Goal: Task Accomplishment & Management: Manage account settings

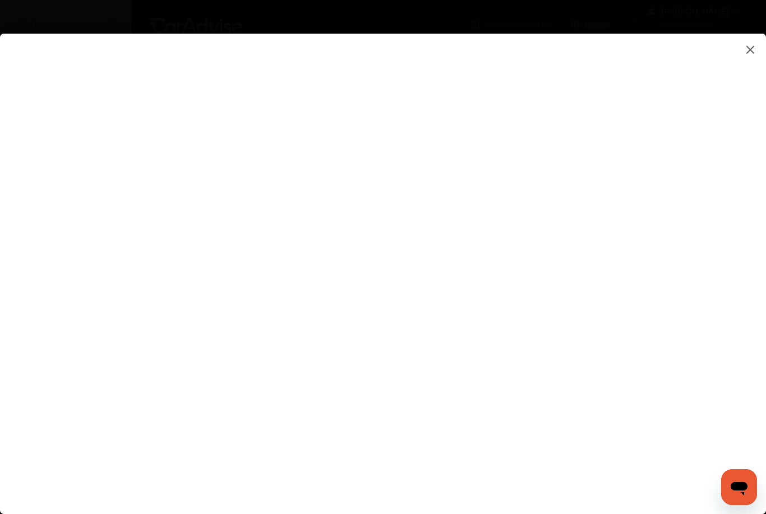
type input "**********"
click at [674, 298] on flutter-view at bounding box center [383, 281] width 766 height 494
type textarea "**********"
click at [458, 295] on flutter-view at bounding box center [383, 281] width 766 height 494
click at [667, 366] on flutter-view at bounding box center [383, 281] width 766 height 494
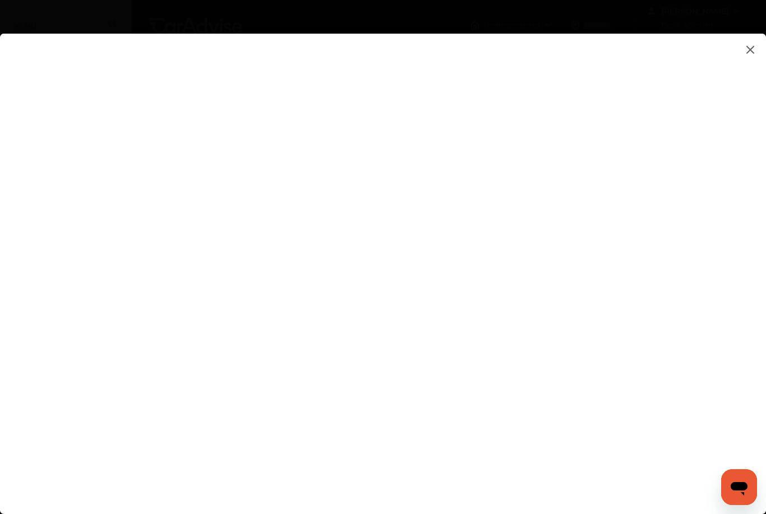
click at [514, 202] on flutter-view at bounding box center [383, 281] width 766 height 494
click at [391, 339] on flutter-view at bounding box center [383, 281] width 766 height 494
type input "*********"
click at [666, 304] on flutter-view at bounding box center [383, 281] width 766 height 494
click at [542, 204] on flutter-view at bounding box center [383, 281] width 766 height 494
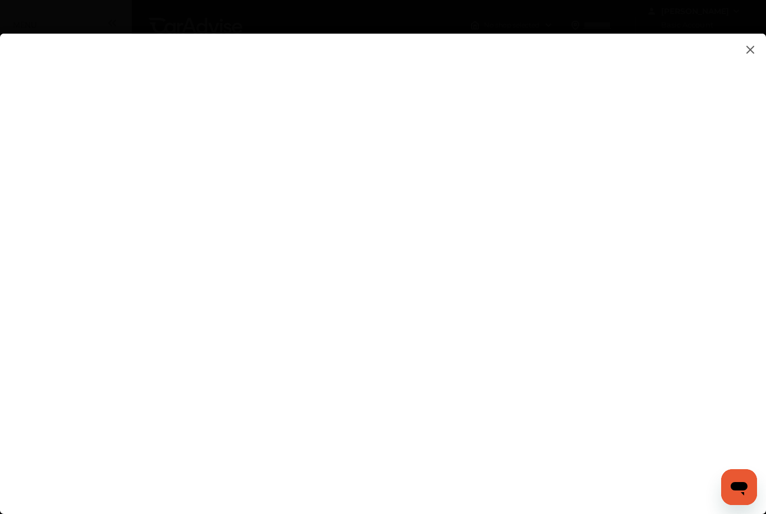
click at [403, 334] on flutter-view at bounding box center [383, 281] width 766 height 494
click at [419, 454] on flutter-view at bounding box center [383, 281] width 766 height 494
click at [574, 482] on flutter-view at bounding box center [383, 281] width 766 height 494
click at [755, 45] on img at bounding box center [749, 50] width 13 height 14
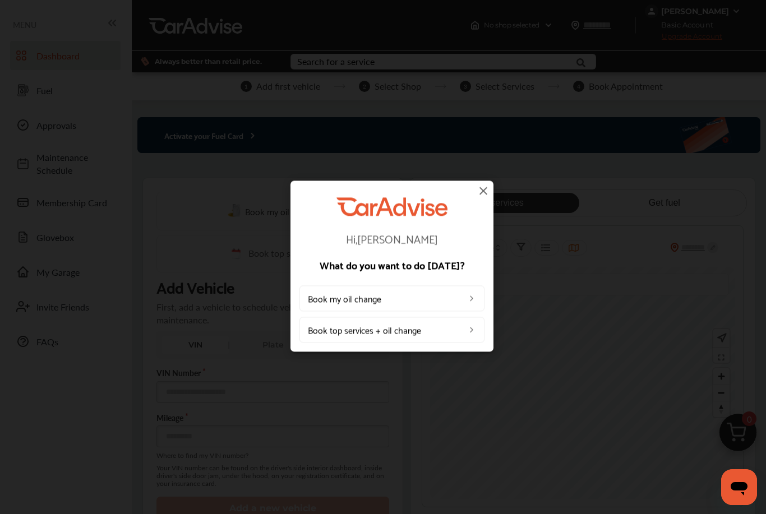
click at [487, 190] on img at bounding box center [483, 190] width 13 height 13
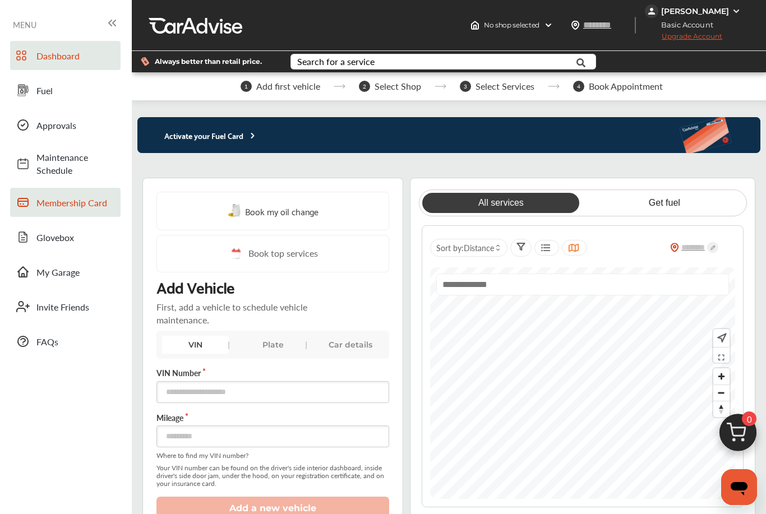
click at [87, 200] on span "Membership Card" at bounding box center [75, 202] width 78 height 13
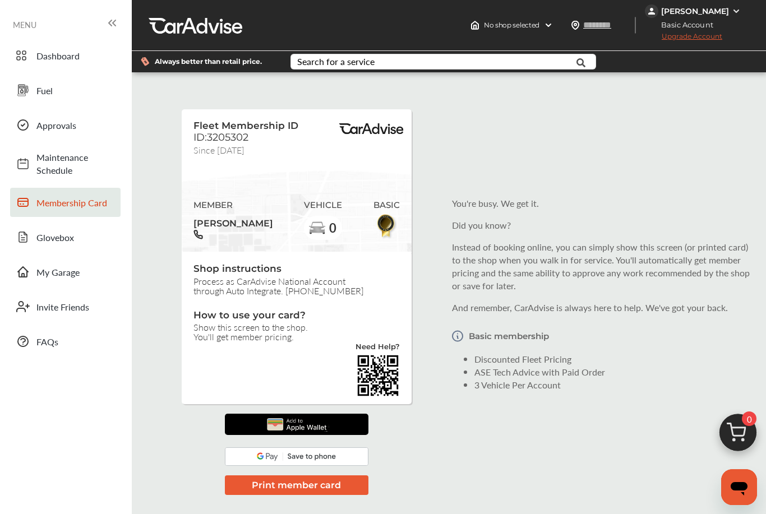
click at [737, 9] on img at bounding box center [736, 11] width 9 height 9
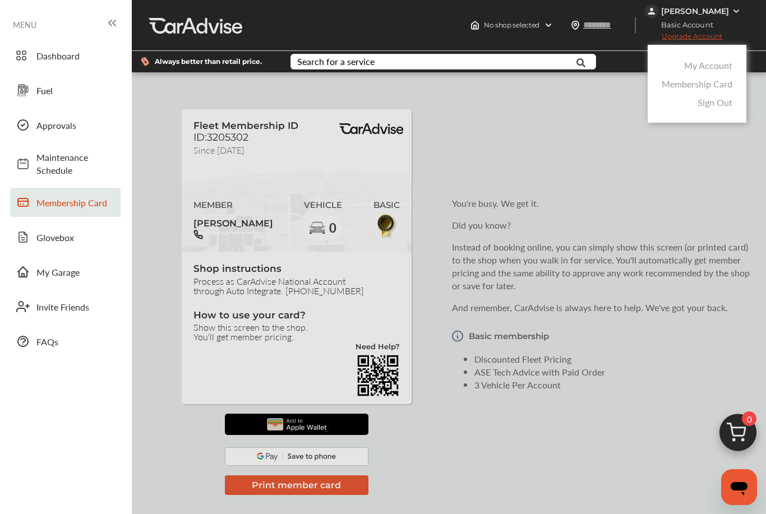
click at [716, 64] on link "My Account" at bounding box center [708, 65] width 48 height 13
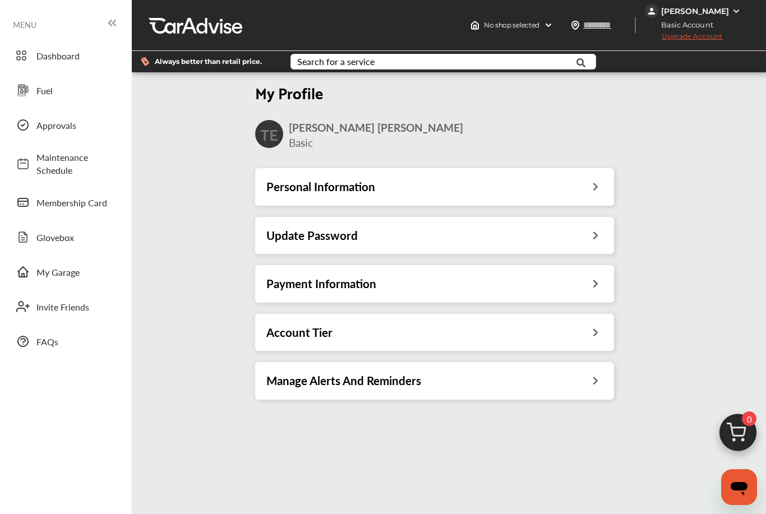
click at [491, 331] on div "Account Tier" at bounding box center [434, 332] width 336 height 15
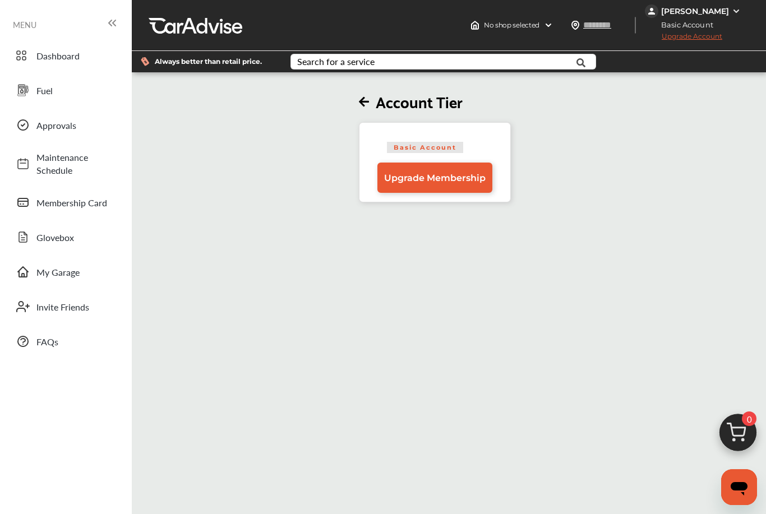
click at [357, 104] on div "Account Tier Basic Account Upgrade Membership" at bounding box center [434, 139] width 613 height 128
click at [366, 103] on icon at bounding box center [364, 102] width 10 height 12
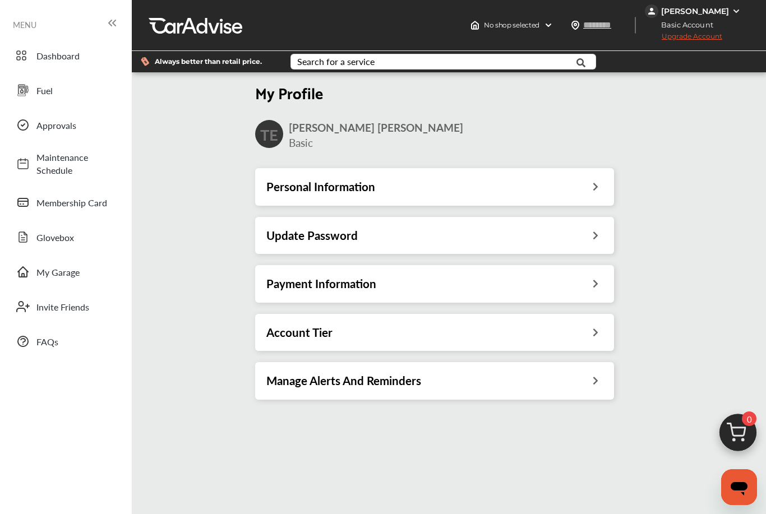
click at [465, 194] on div "Personal Information" at bounding box center [434, 186] width 336 height 15
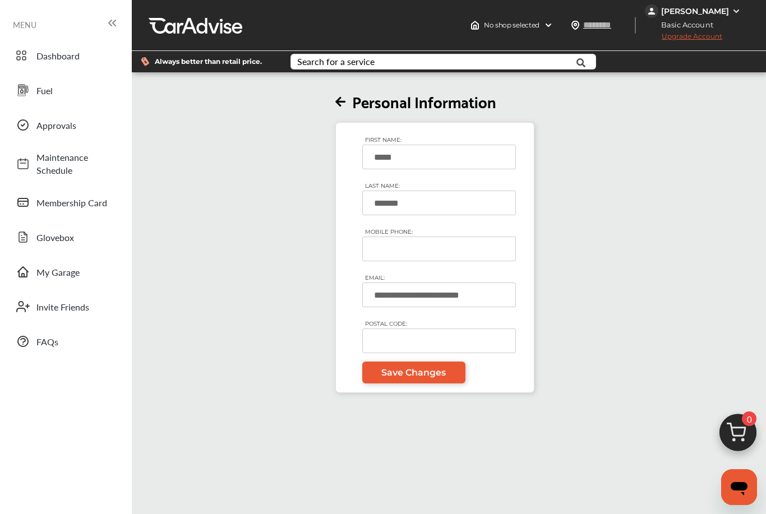
click at [338, 107] on icon at bounding box center [340, 102] width 10 height 12
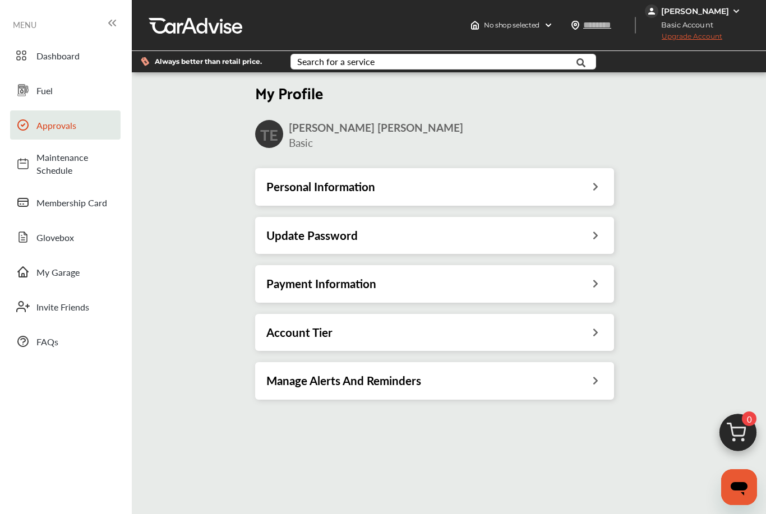
click at [58, 126] on span "Approvals" at bounding box center [75, 125] width 78 height 13
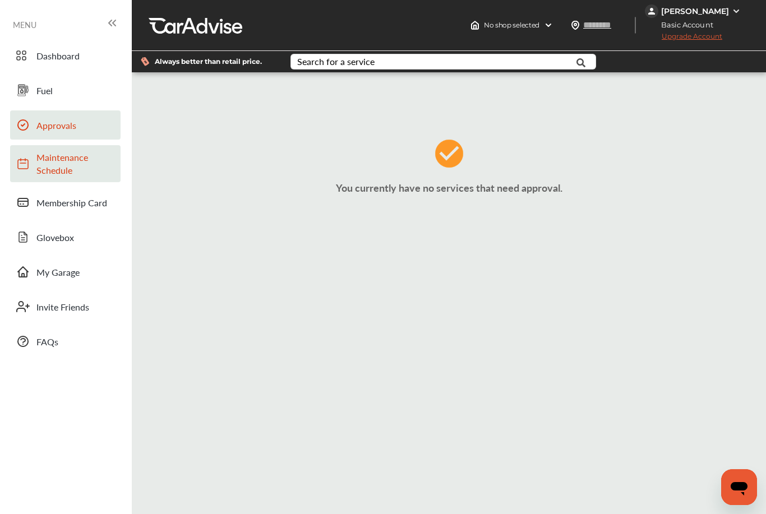
click at [66, 164] on span "Maintenance Schedule" at bounding box center [75, 164] width 78 height 26
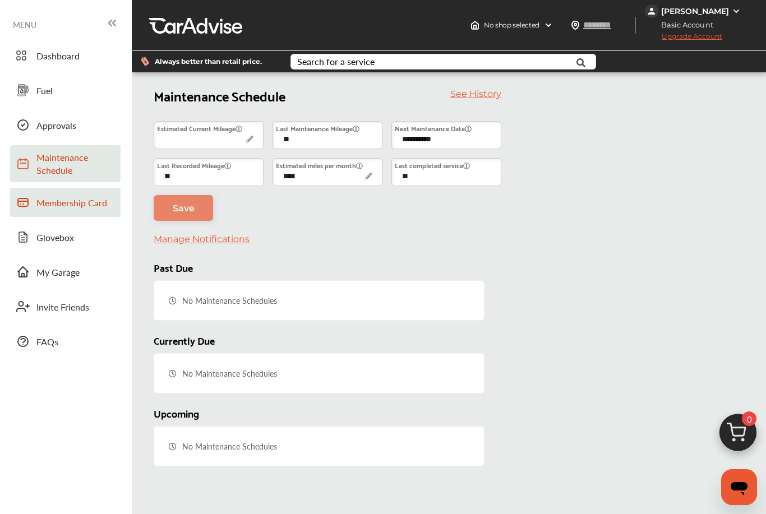
click at [93, 198] on span "Membership Card" at bounding box center [75, 202] width 78 height 13
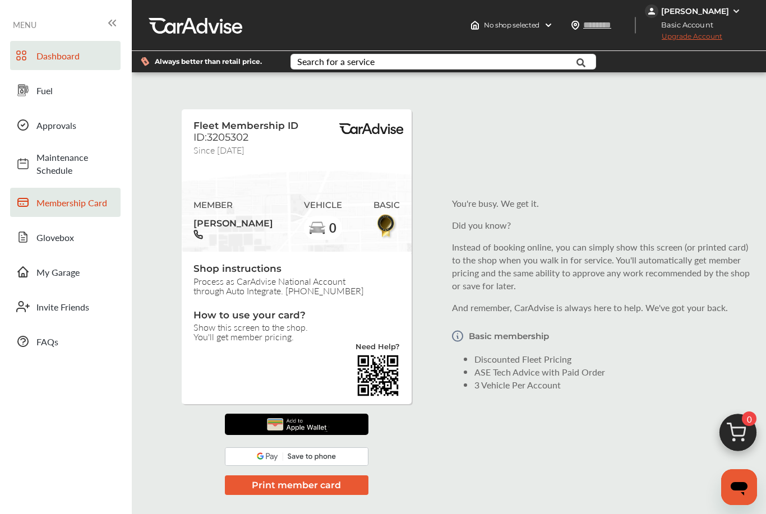
click at [63, 56] on span "Dashboard" at bounding box center [75, 55] width 78 height 13
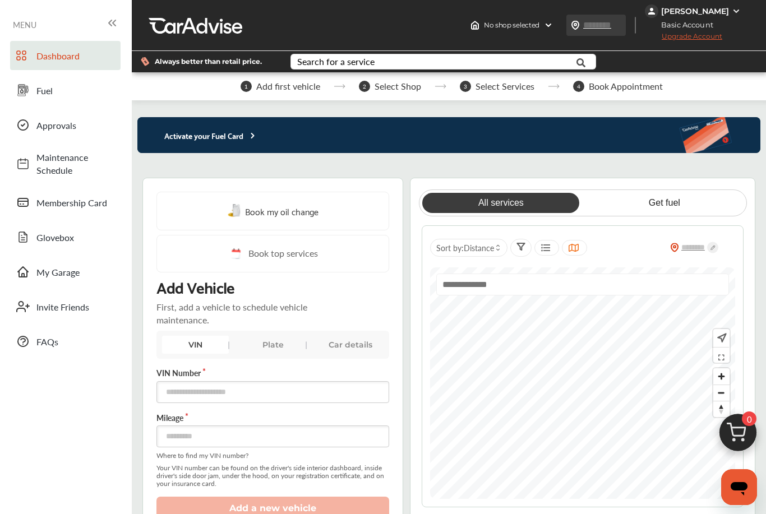
click at [613, 31] on input "text" at bounding box center [609, 25] width 52 height 12
type input "*****"
click at [579, 29] on img at bounding box center [574, 25] width 9 height 9
click at [579, 24] on img at bounding box center [574, 25] width 9 height 9
type input "*****"
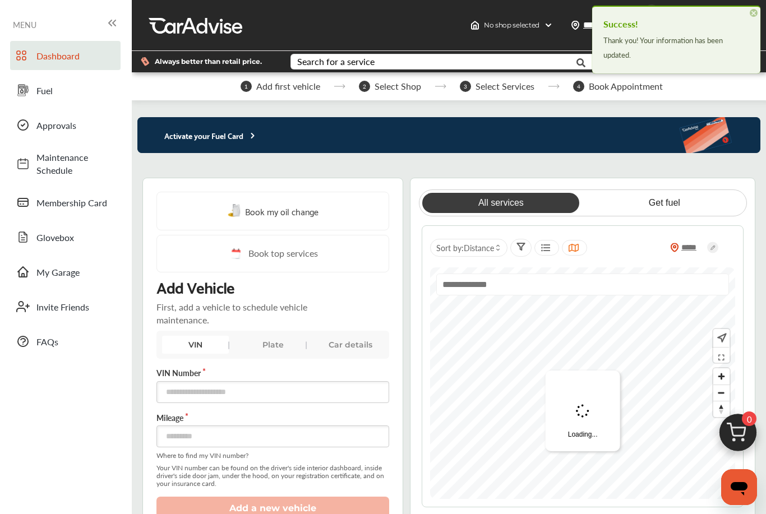
click at [756, 11] on span "×" at bounding box center [754, 13] width 8 height 8
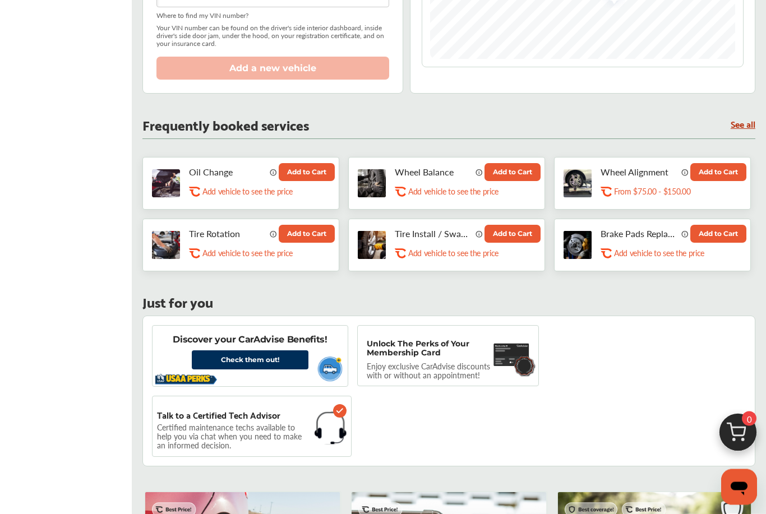
scroll to position [440, 0]
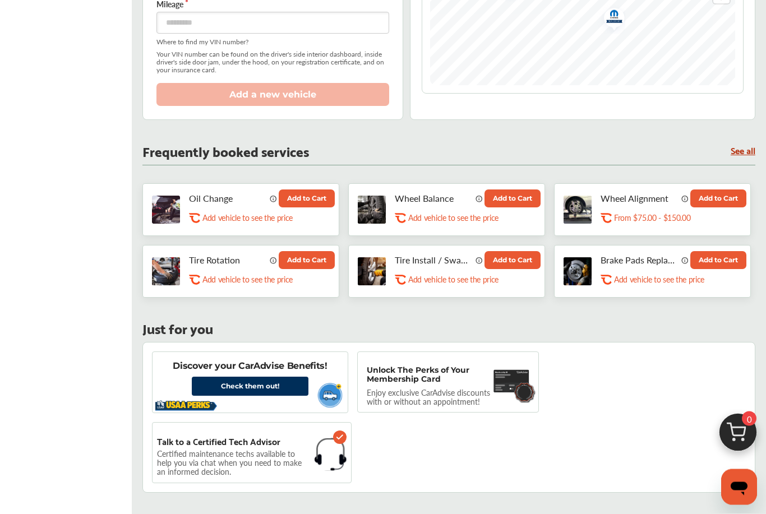
click at [435, 400] on p "Enjoy exclusive CarAdvise discounts with or without an appointment!" at bounding box center [434, 398] width 135 height 18
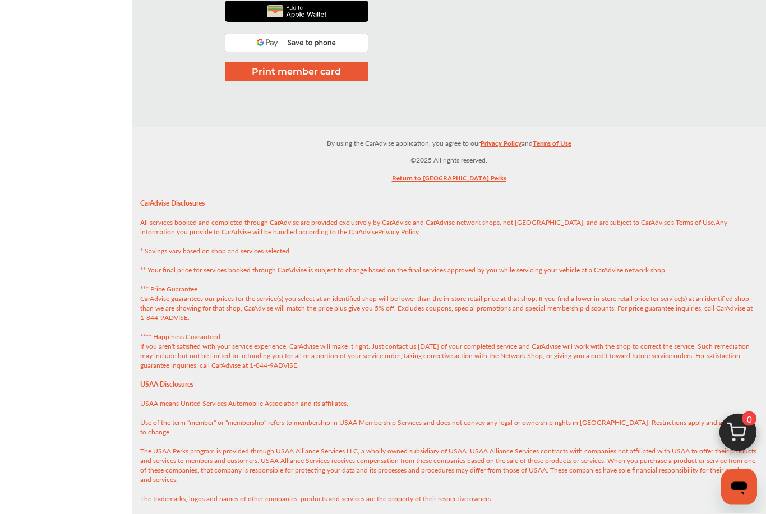
scroll to position [1, 0]
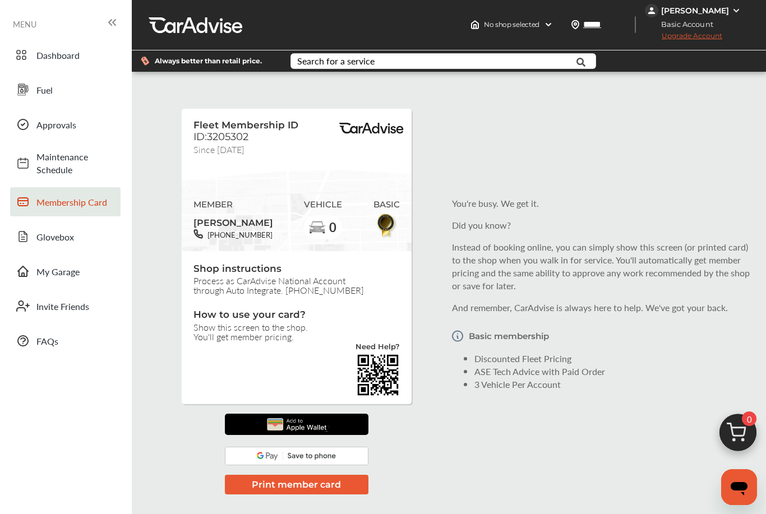
click at [348, 481] on button "Print member card" at bounding box center [297, 485] width 144 height 20
click at [67, 56] on span "Dashboard" at bounding box center [75, 55] width 78 height 13
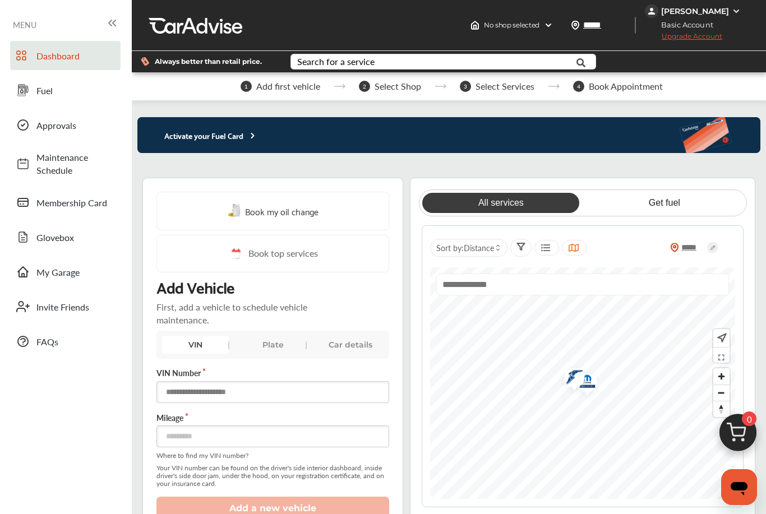
click at [191, 394] on input "text" at bounding box center [272, 392] width 233 height 22
type input "**********"
click at [315, 445] on input "number" at bounding box center [272, 437] width 233 height 22
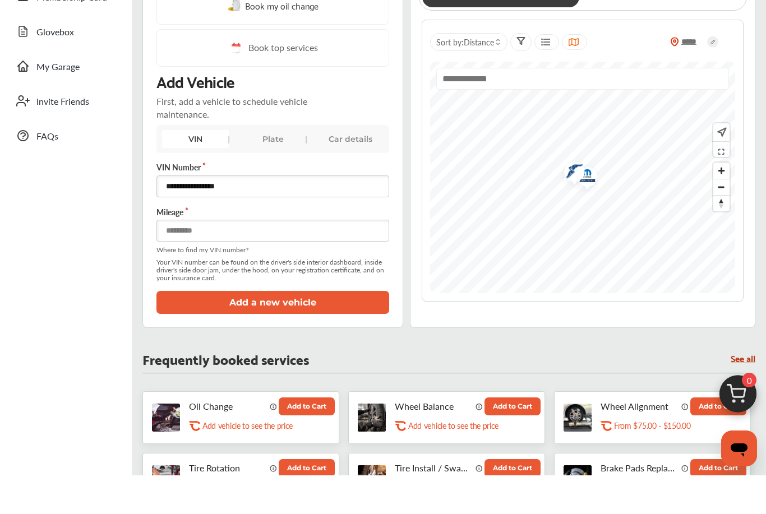
type input "******"
click at [344, 330] on button "Add a new vehicle" at bounding box center [272, 341] width 233 height 23
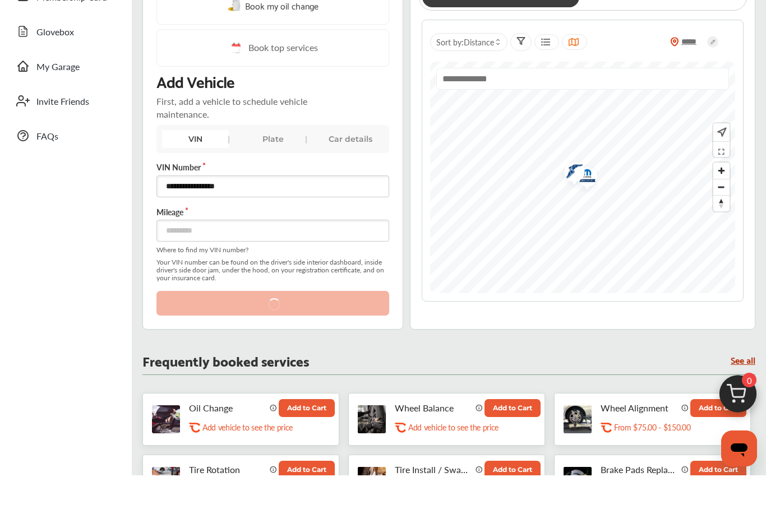
scroll to position [206, 0]
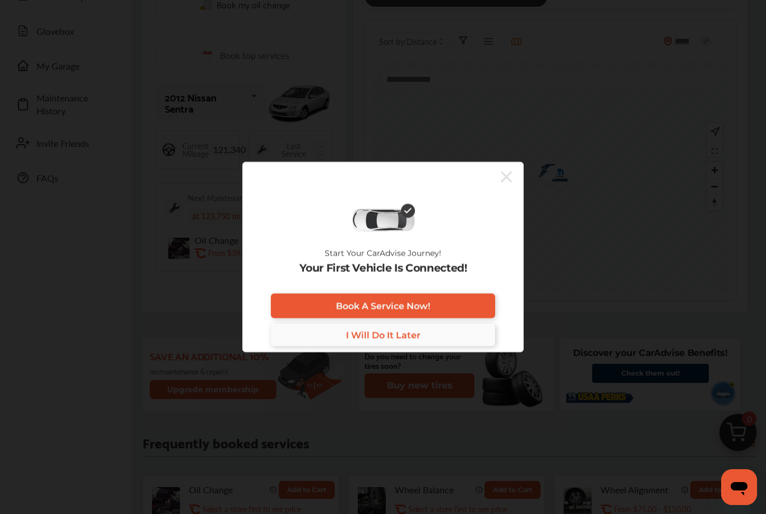
click at [341, 336] on link "I Will Do It Later" at bounding box center [383, 335] width 224 height 22
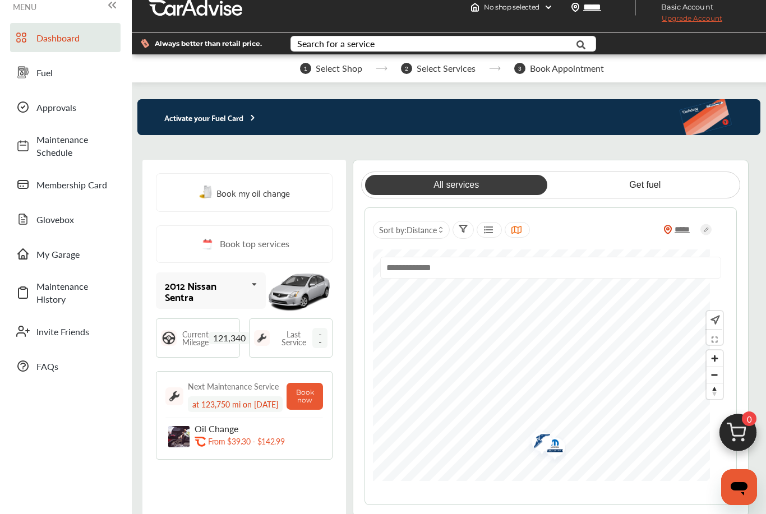
scroll to position [31, 0]
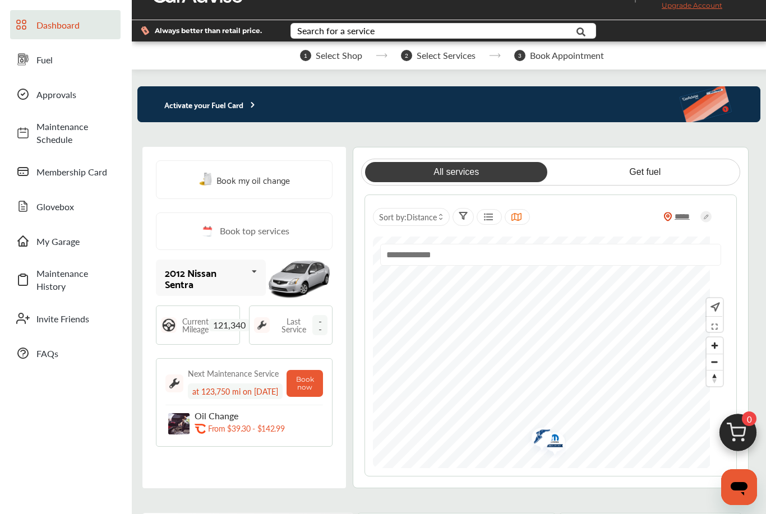
click at [61, 19] on span "Dashboard" at bounding box center [75, 25] width 78 height 13
click at [258, 277] on icon at bounding box center [254, 272] width 19 height 24
click at [261, 278] on icon at bounding box center [253, 277] width 19 height 24
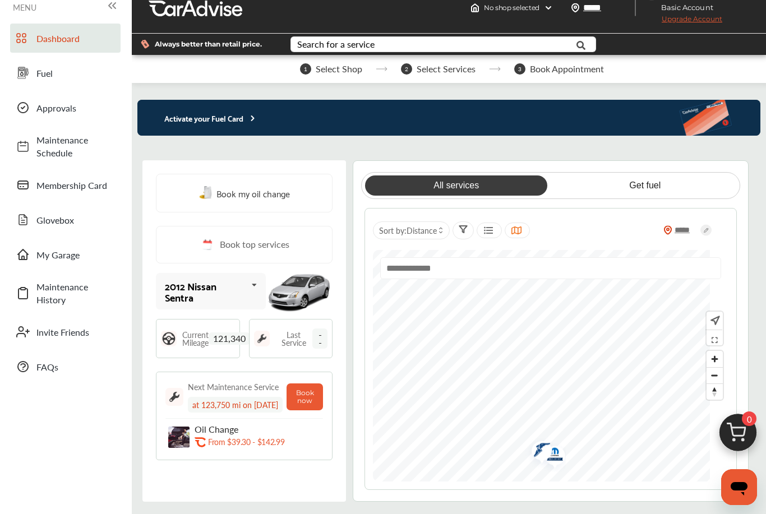
scroll to position [0, 0]
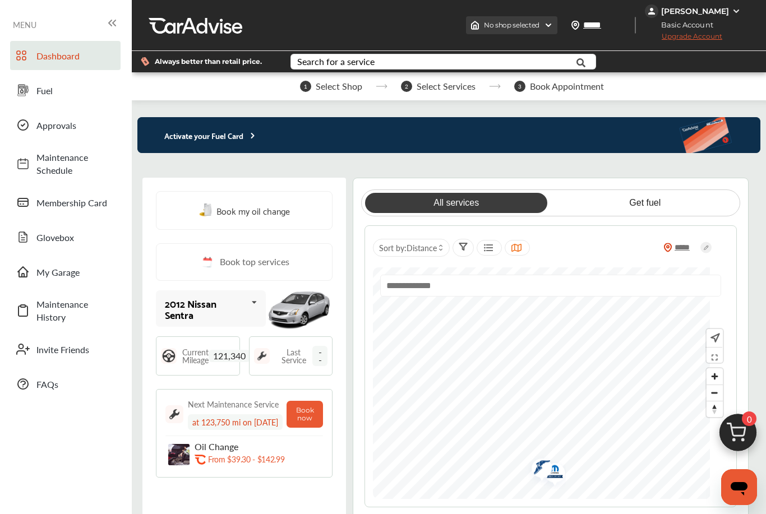
click at [539, 22] on span "No shop selected" at bounding box center [512, 25] width 56 height 9
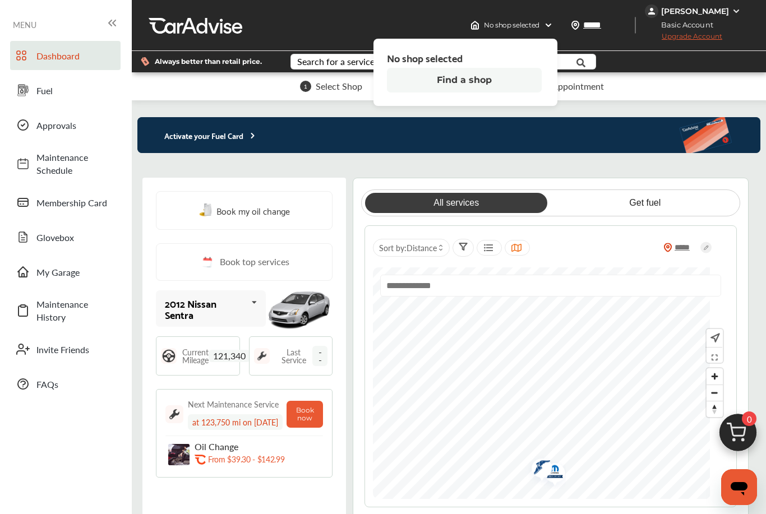
click at [419, 16] on div "No shop selected No shop selected Find a shop ***** [PERSON_NAME] Basic Account…" at bounding box center [449, 25] width 634 height 51
